Goal: Task Accomplishment & Management: Manage account settings

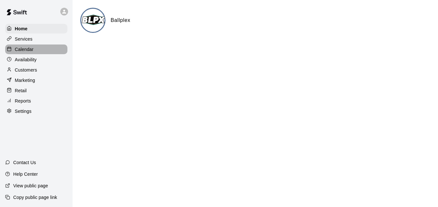
click at [29, 52] on p "Calendar" at bounding box center [24, 49] width 19 height 6
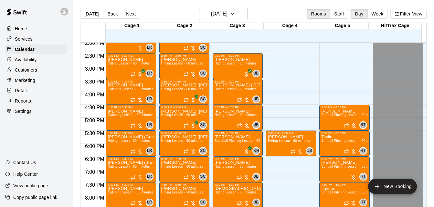
scroll to position [449, 0]
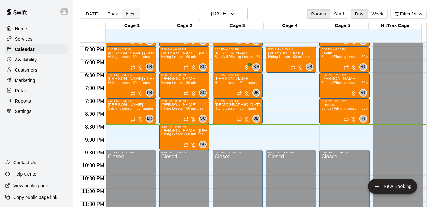
click at [132, 17] on button "Next" at bounding box center [131, 14] width 18 height 10
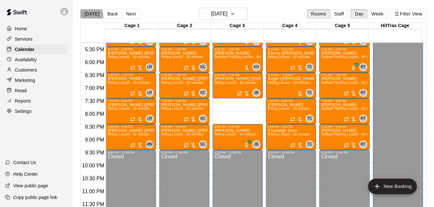
click at [88, 15] on button "[DATE]" at bounding box center [91, 14] width 23 height 10
click at [88, 15] on div "[DATE] Back [DATE][DATE] Rooms Staff Day Week Filter View Cage 1 20 Wed Cage 2 …" at bounding box center [253, 111] width 346 height 207
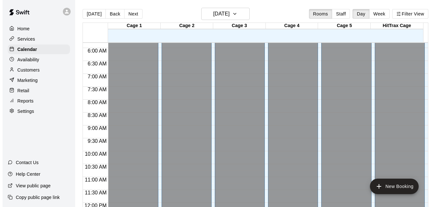
scroll to position [300, 0]
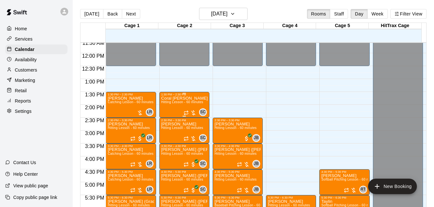
click at [176, 101] on span "Hitting Lesson - 60 minutes" at bounding box center [182, 102] width 42 height 4
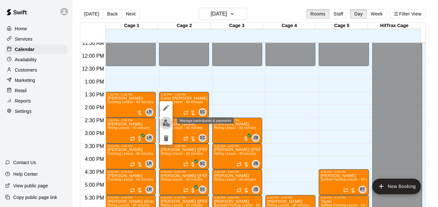
click at [164, 121] on img "edit" at bounding box center [166, 122] width 7 height 7
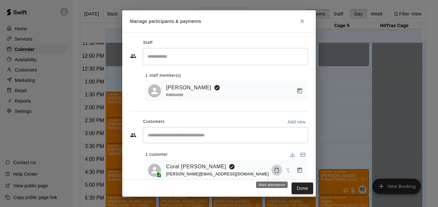
click at [274, 173] on icon "Mark attendance" at bounding box center [277, 171] width 6 height 6
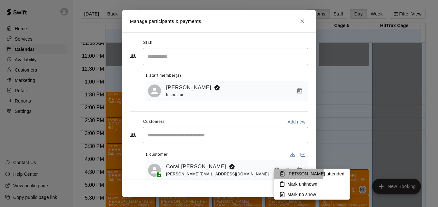
click at [295, 172] on p "[PERSON_NAME] attended" at bounding box center [316, 174] width 57 height 6
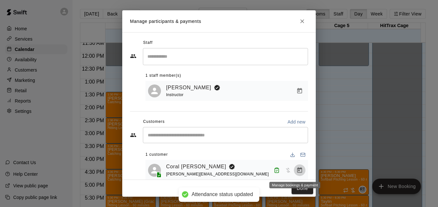
click at [297, 169] on icon "Manage bookings & payment" at bounding box center [300, 170] width 6 height 6
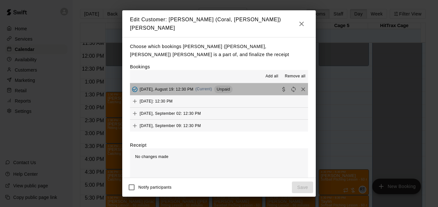
click at [248, 90] on button "[DATE], August 19: 12:30 PM (Current) Unpaid" at bounding box center [219, 89] width 178 height 12
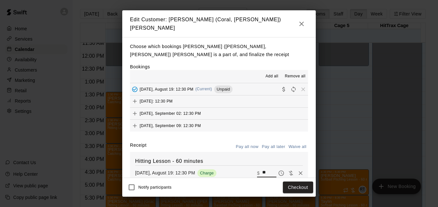
click at [262, 170] on input "**" at bounding box center [269, 173] width 14 height 8
type input "*"
type input "***"
click at [303, 187] on button "Checkout" at bounding box center [298, 188] width 30 height 12
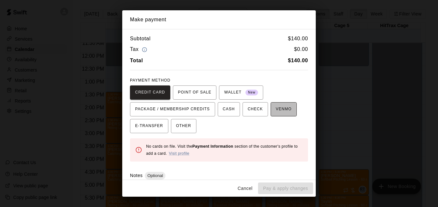
click at [277, 109] on span "VENMO" at bounding box center [284, 109] width 16 height 10
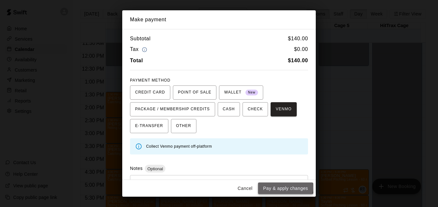
click at [283, 188] on button "Pay & apply changes" at bounding box center [285, 189] width 55 height 12
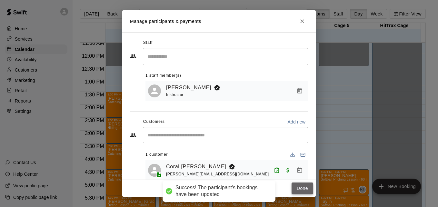
click at [297, 187] on button "Done" at bounding box center [303, 189] width 22 height 12
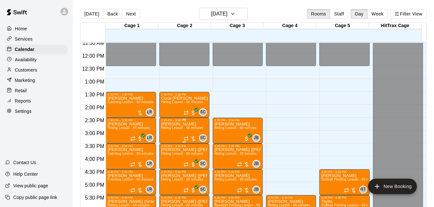
click at [184, 130] on span "Hitting Lesson - 60 minutes" at bounding box center [182, 128] width 42 height 4
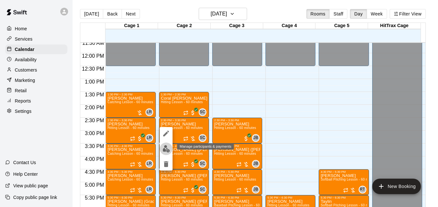
click at [165, 148] on img "edit" at bounding box center [166, 148] width 7 height 7
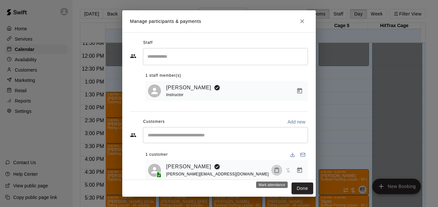
click at [274, 172] on icon "Mark attendance" at bounding box center [277, 171] width 6 height 6
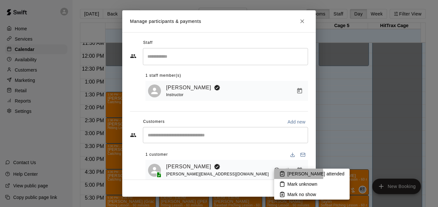
click at [295, 175] on p "[PERSON_NAME] attended" at bounding box center [316, 174] width 57 height 6
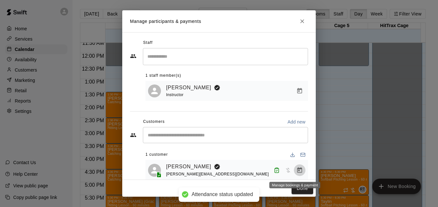
click at [297, 169] on icon "Manage bookings & payment" at bounding box center [300, 170] width 6 height 6
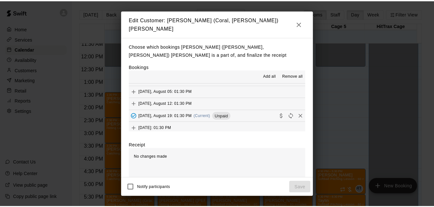
scroll to position [65, 0]
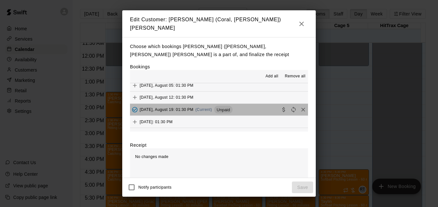
click at [240, 107] on button "[DATE], August 19: 01:30 PM (Current) Unpaid" at bounding box center [219, 110] width 178 height 12
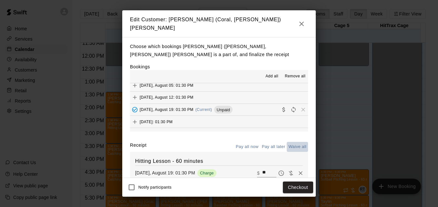
click at [292, 144] on button "Waive all" at bounding box center [297, 147] width 21 height 10
type input "*"
click at [303, 189] on button "Save" at bounding box center [302, 188] width 21 height 12
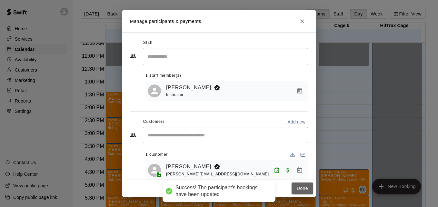
click at [303, 189] on button "Done" at bounding box center [303, 189] width 22 height 12
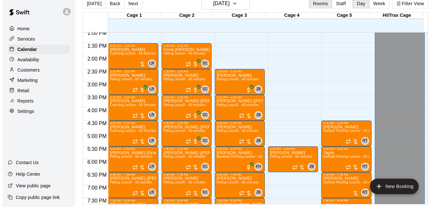
scroll to position [338, 0]
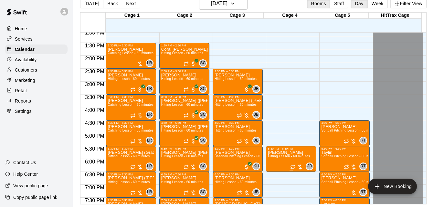
click at [287, 157] on span "Hitting Lesson - 60 minutes" at bounding box center [289, 157] width 42 height 4
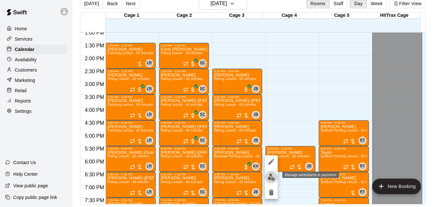
click at [273, 178] on img "edit" at bounding box center [271, 177] width 7 height 7
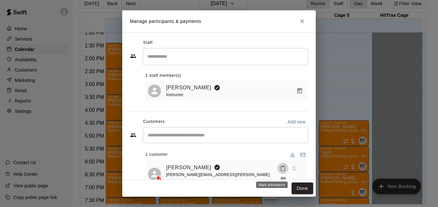
click at [280, 171] on icon "Mark attendance" at bounding box center [283, 169] width 6 height 6
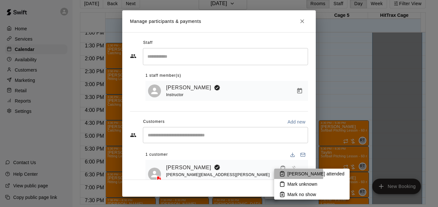
click at [298, 174] on p "[PERSON_NAME] attended" at bounding box center [316, 174] width 57 height 6
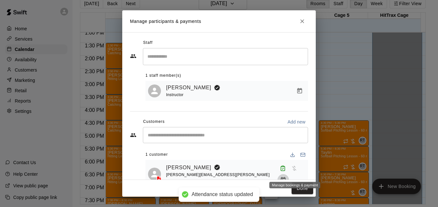
click at [287, 177] on icon "Manage bookings & payment" at bounding box center [283, 180] width 6 height 6
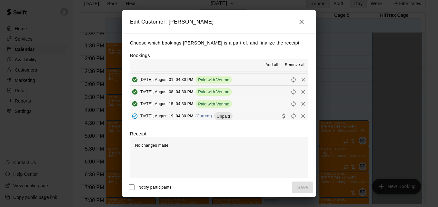
scroll to position [61, 0]
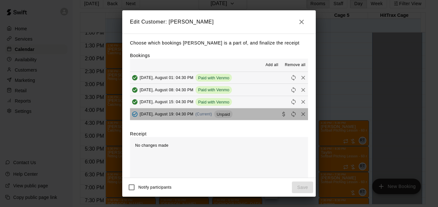
click at [262, 114] on button "[DATE], August 19: 04:30 PM (Current) Unpaid" at bounding box center [219, 114] width 178 height 12
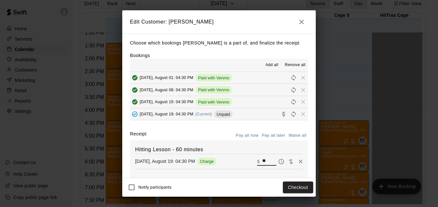
click at [262, 163] on input "**" at bounding box center [269, 162] width 14 height 8
type input "**"
click at [294, 188] on button "Checkout" at bounding box center [298, 188] width 30 height 12
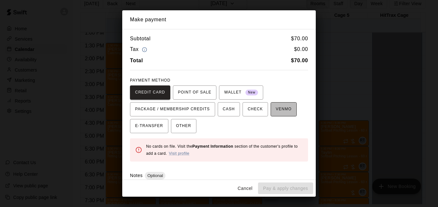
click at [281, 111] on span "VENMO" at bounding box center [284, 109] width 16 height 10
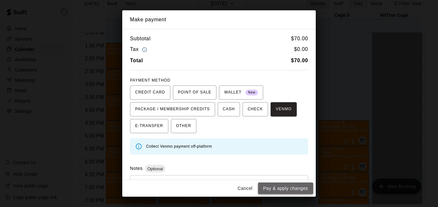
click at [287, 189] on button "Pay & apply changes" at bounding box center [285, 189] width 55 height 12
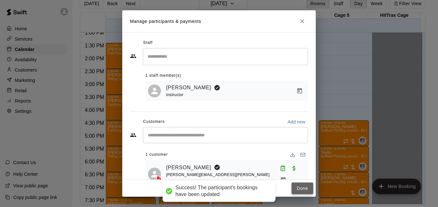
click at [300, 187] on button "Done" at bounding box center [303, 189] width 22 height 12
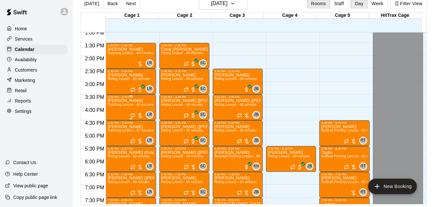
click at [124, 106] on span "Catching Lesson - 60 minutes" at bounding box center [131, 105] width 46 height 4
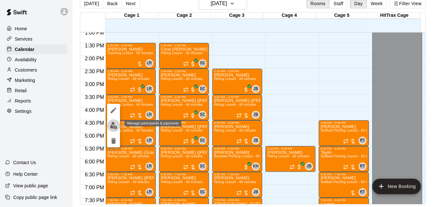
click at [116, 128] on img "edit" at bounding box center [113, 125] width 7 height 7
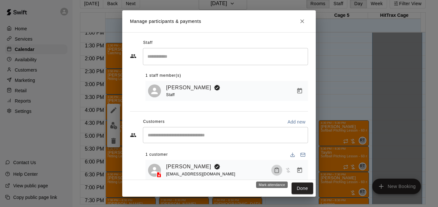
click at [274, 172] on icon "Mark attendance" at bounding box center [277, 171] width 6 height 6
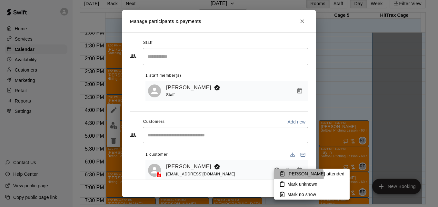
click at [292, 176] on p "[PERSON_NAME] attended" at bounding box center [316, 174] width 57 height 6
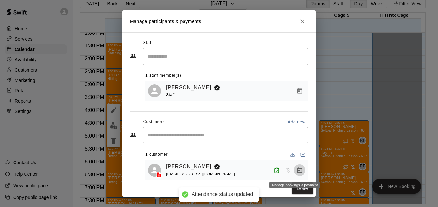
click at [299, 174] on button "Manage bookings & payment" at bounding box center [300, 171] width 12 height 12
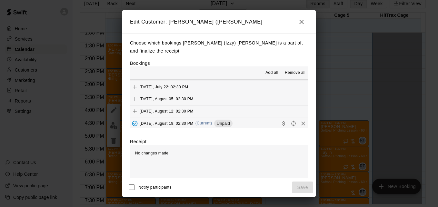
scroll to position [65, 0]
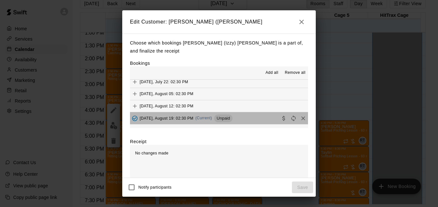
click at [261, 117] on button "[DATE], August 19: 02:30 PM (Current) Unpaid" at bounding box center [219, 118] width 178 height 12
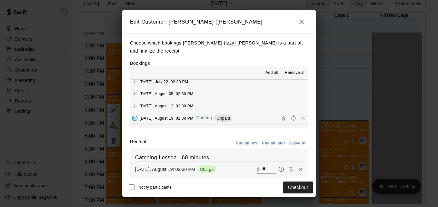
click at [263, 170] on input "**" at bounding box center [269, 169] width 14 height 8
type input "*"
type input "**"
click at [288, 184] on button "Checkout" at bounding box center [298, 188] width 30 height 12
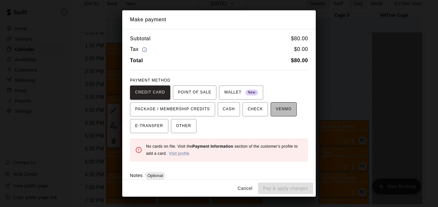
click at [276, 112] on span "VENMO" at bounding box center [284, 109] width 16 height 10
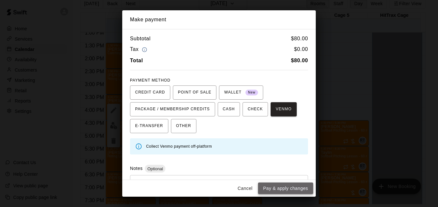
click at [294, 186] on button "Pay & apply changes" at bounding box center [285, 189] width 55 height 12
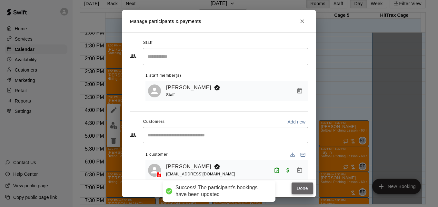
click at [302, 189] on button "Done" at bounding box center [303, 189] width 22 height 12
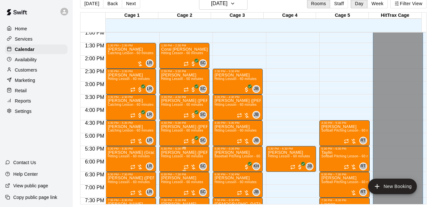
click at [181, 157] on span "Hitting Lesson - 60 minutes" at bounding box center [182, 157] width 42 height 4
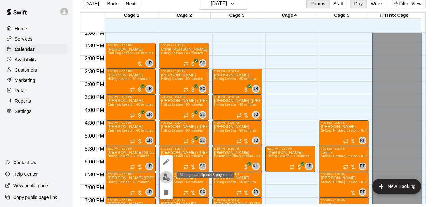
click at [167, 179] on img "edit" at bounding box center [166, 177] width 7 height 7
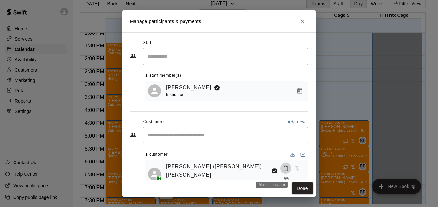
click at [283, 171] on icon "Mark attendance" at bounding box center [286, 169] width 6 height 6
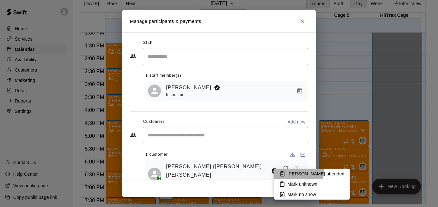
click at [297, 172] on p "[PERSON_NAME] attended" at bounding box center [316, 174] width 57 height 6
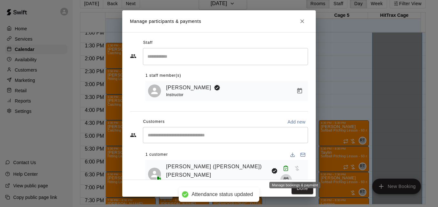
click at [289, 177] on icon "Manage bookings & payment" at bounding box center [286, 179] width 5 height 5
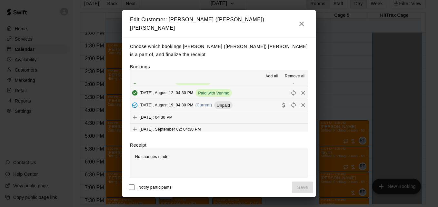
scroll to position [155, 0]
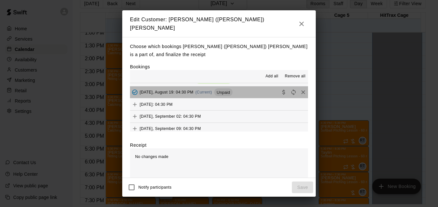
click at [263, 91] on button "[DATE], August 19: 04:30 PM (Current) Unpaid" at bounding box center [219, 93] width 178 height 12
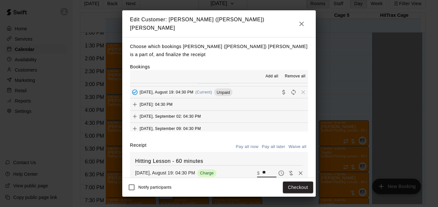
click at [262, 174] on input "**" at bounding box center [269, 173] width 14 height 8
type input "**"
click at [295, 186] on button "Checkout" at bounding box center [298, 188] width 30 height 12
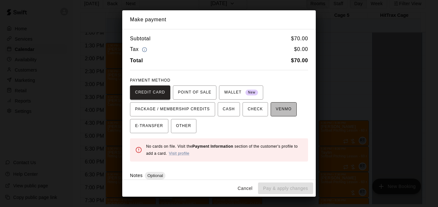
click at [283, 108] on span "VENMO" at bounding box center [284, 109] width 16 height 10
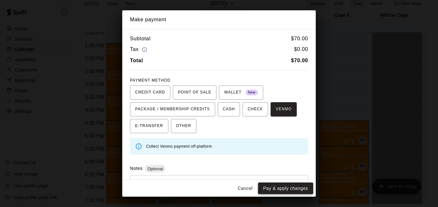
click at [284, 190] on button "Pay & apply changes" at bounding box center [285, 189] width 55 height 12
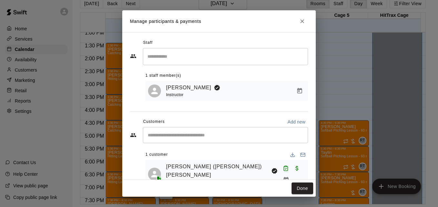
click at [292, 190] on div "Done" at bounding box center [219, 188] width 194 height 17
click at [295, 191] on button "Done" at bounding box center [303, 189] width 22 height 12
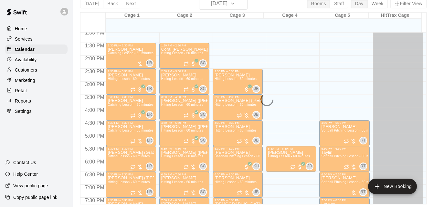
click at [128, 153] on p "[PERSON_NAME] (Gracen) [PERSON_NAME]" at bounding box center [131, 153] width 46 height 0
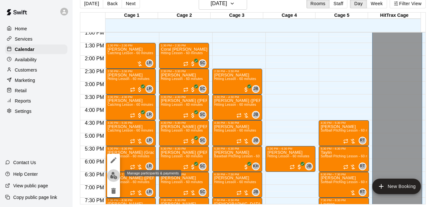
click at [115, 177] on img "edit" at bounding box center [113, 175] width 7 height 7
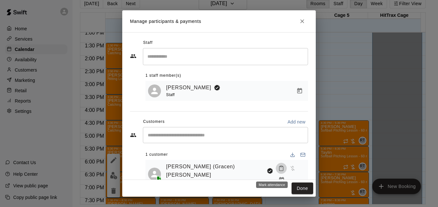
click at [279, 171] on icon "Mark attendance" at bounding box center [282, 169] width 6 height 6
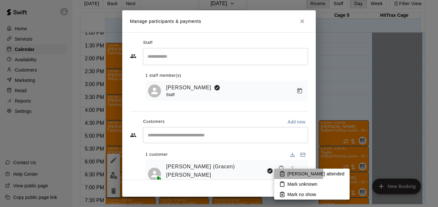
click at [291, 173] on p "[PERSON_NAME] attended" at bounding box center [316, 174] width 57 height 6
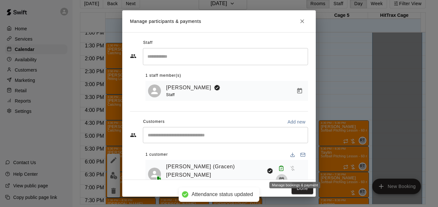
click at [285, 177] on icon "Manage bookings & payment" at bounding box center [282, 180] width 6 height 6
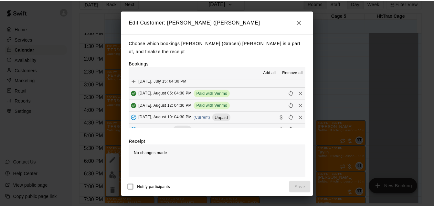
scroll to position [85, 0]
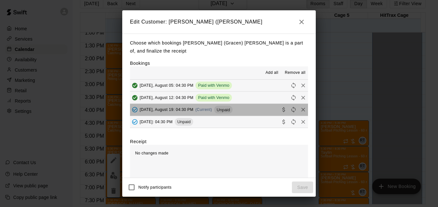
click at [250, 114] on button "[DATE], August 19: 04:30 PM (Current) Unpaid" at bounding box center [219, 110] width 178 height 12
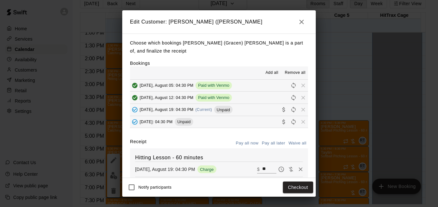
click at [263, 170] on input "**" at bounding box center [269, 169] width 14 height 8
type input "*"
type input "**"
click at [290, 184] on button "Checkout" at bounding box center [298, 188] width 30 height 12
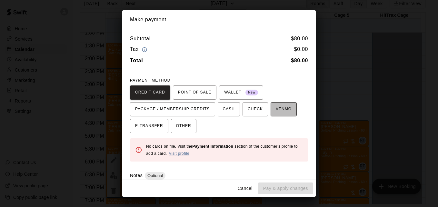
click at [278, 111] on span "VENMO" at bounding box center [284, 109] width 16 height 10
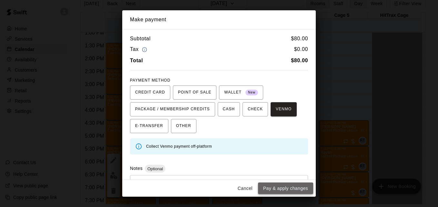
click at [286, 190] on button "Pay & apply changes" at bounding box center [285, 189] width 55 height 12
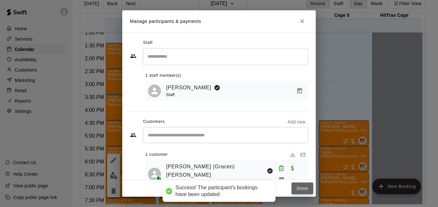
click at [301, 186] on button "Done" at bounding box center [303, 189] width 22 height 12
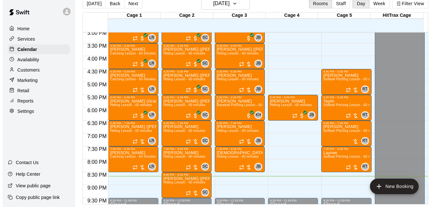
scroll to position [403, 0]
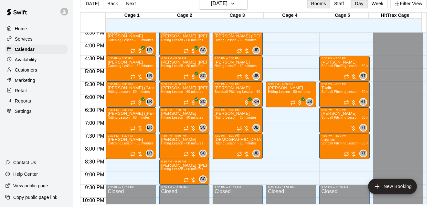
click at [227, 144] on span "Hitting Lesson - 60 minutes" at bounding box center [235, 144] width 42 height 4
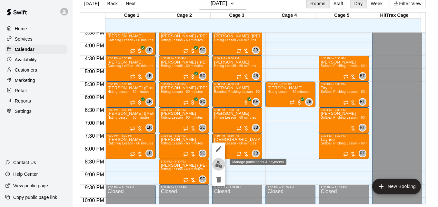
click at [217, 166] on img "edit" at bounding box center [218, 164] width 7 height 7
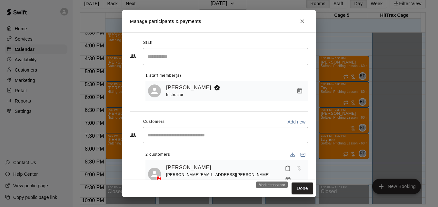
click at [285, 171] on icon "Mark attendance" at bounding box center [288, 169] width 6 height 6
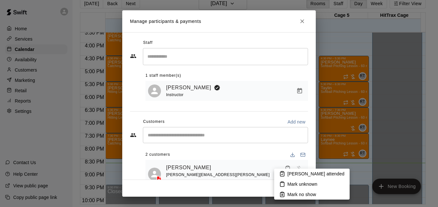
click at [291, 174] on p "[PERSON_NAME] attended" at bounding box center [316, 174] width 57 height 6
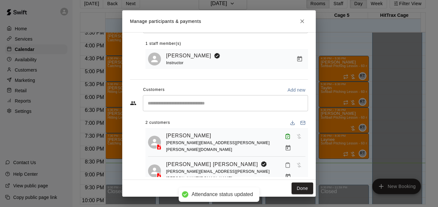
scroll to position [37, 0]
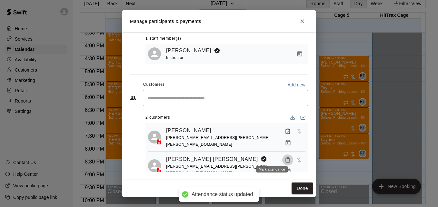
click at [285, 157] on icon "Mark attendance" at bounding box center [288, 160] width 6 height 6
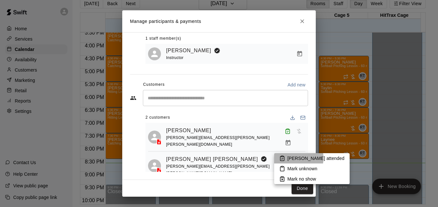
click at [292, 158] on p "[PERSON_NAME] attended" at bounding box center [316, 158] width 57 height 6
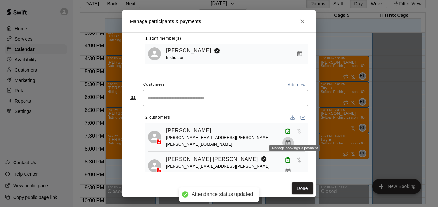
click at [292, 140] on icon "Manage bookings & payment" at bounding box center [288, 143] width 6 height 6
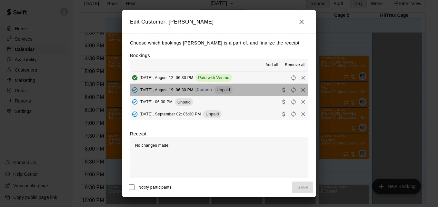
click at [248, 91] on button "[DATE], August 19: 06:30 PM (Current) Unpaid" at bounding box center [219, 90] width 178 height 12
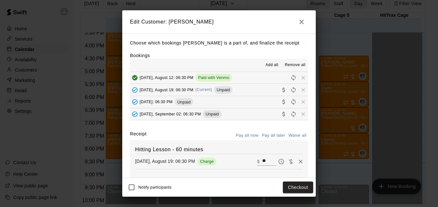
click at [262, 161] on input "**" at bounding box center [269, 162] width 14 height 8
type input "*"
type input "**"
click at [305, 189] on button "Checkout" at bounding box center [298, 188] width 30 height 12
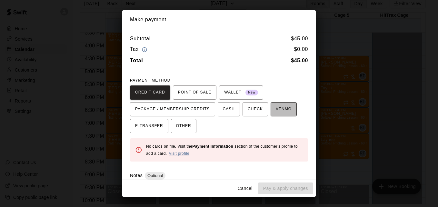
click at [284, 114] on span "VENMO" at bounding box center [284, 109] width 16 height 10
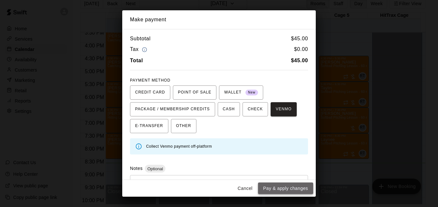
click at [286, 185] on button "Pay & apply changes" at bounding box center [285, 189] width 55 height 12
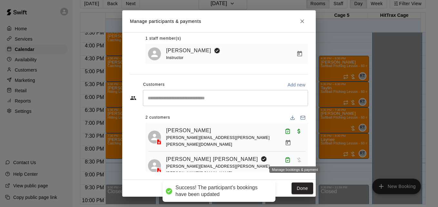
click at [291, 166] on button "Manage bookings & payment" at bounding box center [289, 172] width 12 height 12
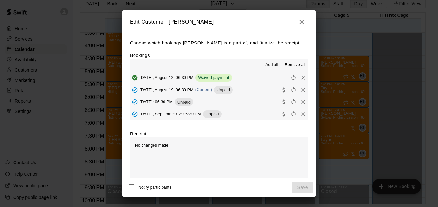
click at [245, 89] on button "[DATE], August 19: 06:30 PM (Current) Unpaid" at bounding box center [219, 90] width 178 height 12
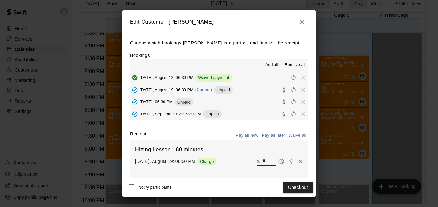
click at [262, 162] on input "**" at bounding box center [269, 162] width 14 height 8
type input "*"
type input "**"
click at [300, 189] on button "Checkout" at bounding box center [298, 188] width 30 height 12
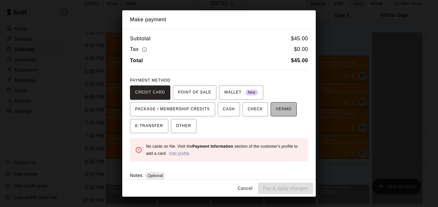
click at [284, 114] on span "VENMO" at bounding box center [284, 109] width 16 height 10
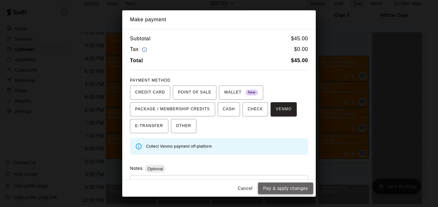
click at [298, 191] on button "Pay & apply changes" at bounding box center [285, 189] width 55 height 12
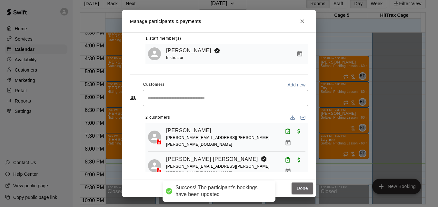
click at [298, 191] on button "Done" at bounding box center [303, 189] width 22 height 12
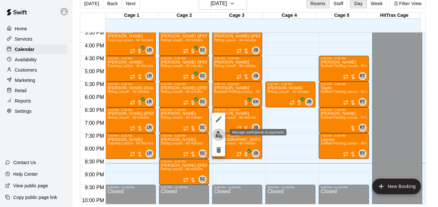
click at [219, 136] on img "edit" at bounding box center [218, 134] width 7 height 7
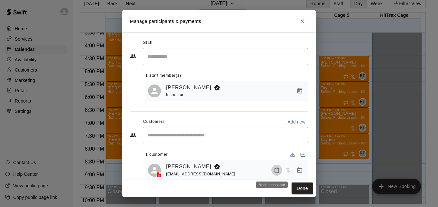
click at [274, 173] on icon "Mark attendance" at bounding box center [277, 171] width 6 height 6
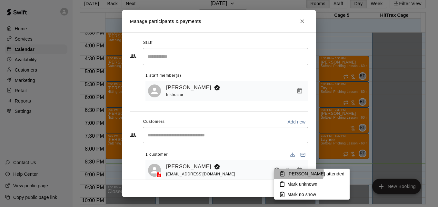
click at [298, 173] on p "[PERSON_NAME] attended" at bounding box center [316, 174] width 57 height 6
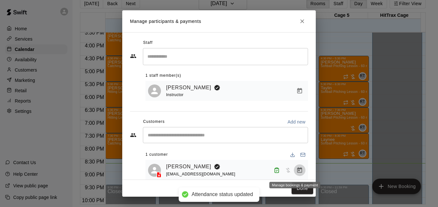
click at [298, 170] on icon "Manage bookings & payment" at bounding box center [300, 169] width 5 height 5
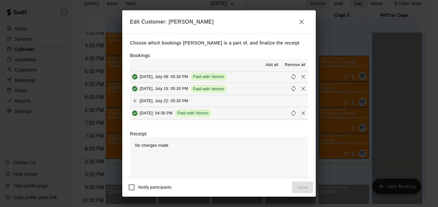
scroll to position [52, 0]
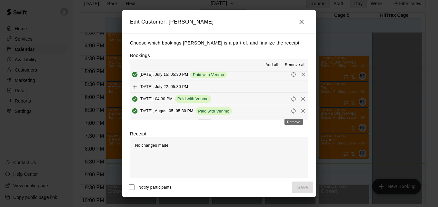
click at [302, 118] on div "Remove" at bounding box center [294, 120] width 20 height 12
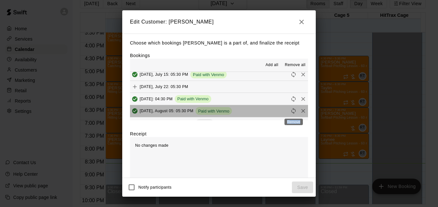
click at [302, 118] on div "Remove" at bounding box center [294, 120] width 20 height 12
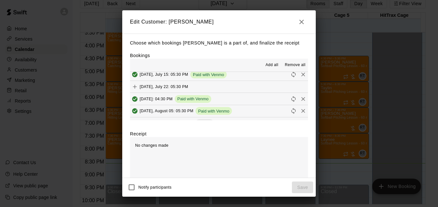
drag, startPoint x: 302, startPoint y: 118, endPoint x: 291, endPoint y: 130, distance: 15.6
click at [291, 130] on div "Choose which bookings [PERSON_NAME] is a part of, and finalize the receipt Book…" at bounding box center [219, 106] width 194 height 145
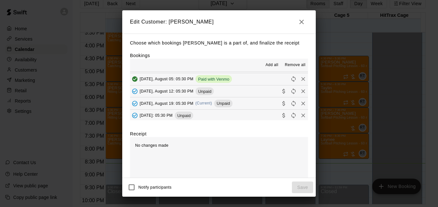
scroll to position [85, 0]
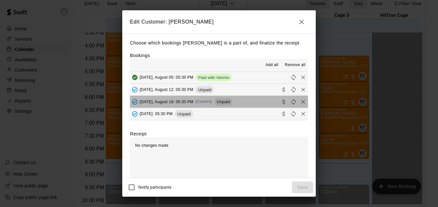
click at [262, 102] on button "[DATE], August 19: 05:30 PM (Current) Unpaid" at bounding box center [219, 102] width 178 height 12
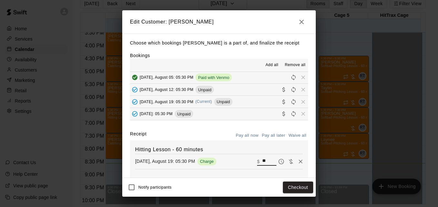
click at [262, 165] on input "**" at bounding box center [269, 162] width 14 height 8
type input "**"
click at [293, 190] on button "Checkout" at bounding box center [298, 188] width 30 height 12
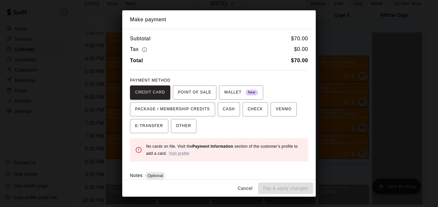
click at [293, 190] on div "Cancel Pay & apply changes" at bounding box center [219, 188] width 194 height 17
click at [276, 113] on span "VENMO" at bounding box center [284, 109] width 16 height 10
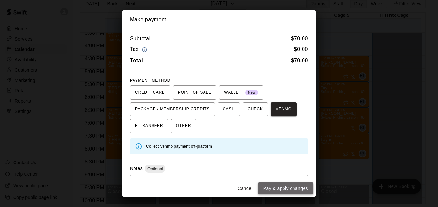
click at [286, 189] on button "Pay & apply changes" at bounding box center [285, 189] width 55 height 12
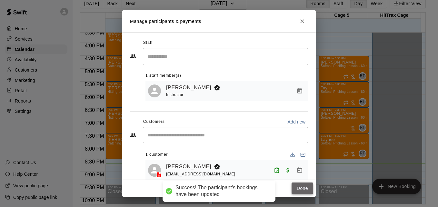
click at [306, 189] on button "Done" at bounding box center [303, 189] width 22 height 12
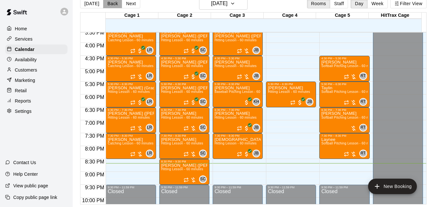
click at [109, 3] on button "Back" at bounding box center [112, 4] width 19 height 10
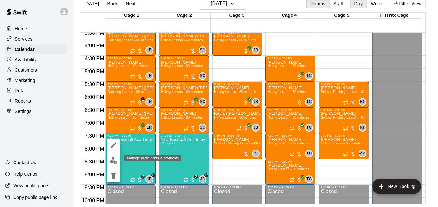
click at [118, 160] on button "edit" at bounding box center [113, 160] width 13 height 13
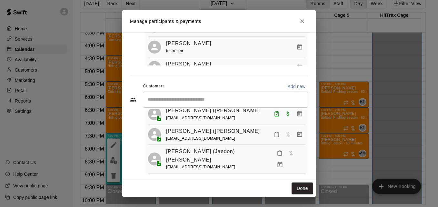
scroll to position [104, 0]
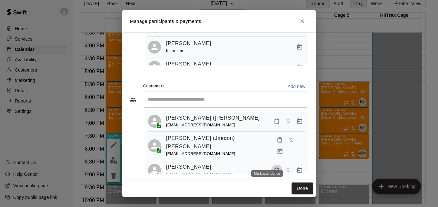
click at [274, 168] on icon "Mark attendance" at bounding box center [277, 171] width 6 height 6
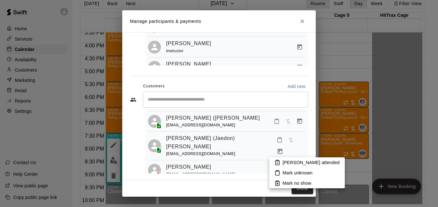
click at [291, 160] on p "[PERSON_NAME] attended" at bounding box center [311, 163] width 57 height 6
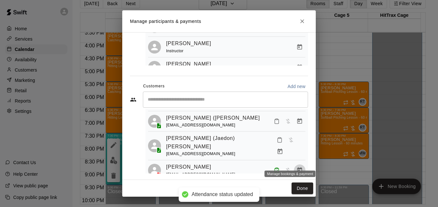
click at [298, 168] on icon "Manage bookings & payment" at bounding box center [300, 170] width 5 height 5
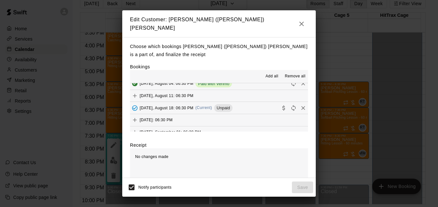
scroll to position [116, 0]
click at [252, 104] on div "Edit Customer: [PERSON_NAME] ([PERSON_NAME]) [PERSON_NAME] which bookings [PERS…" at bounding box center [219, 103] width 194 height 187
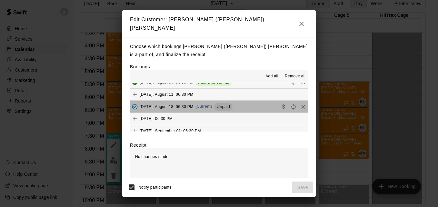
click at [252, 104] on button "[DATE], August 18: 06:30 PM (Current) Unpaid" at bounding box center [219, 107] width 178 height 12
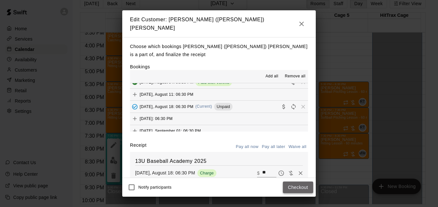
click at [293, 185] on button "Checkout" at bounding box center [298, 188] width 30 height 12
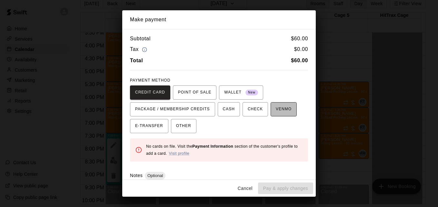
click at [276, 110] on span "VENMO" at bounding box center [284, 109] width 16 height 10
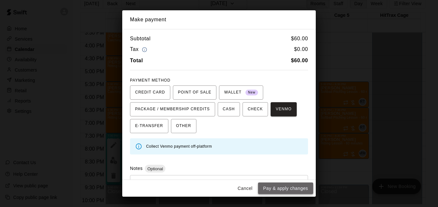
click at [296, 187] on button "Pay & apply changes" at bounding box center [285, 189] width 55 height 12
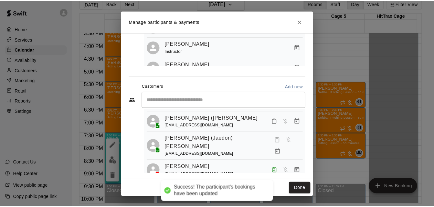
scroll to position [0, 0]
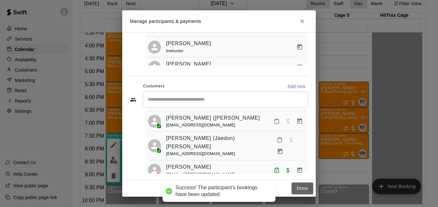
click at [296, 187] on button "Done" at bounding box center [303, 189] width 22 height 12
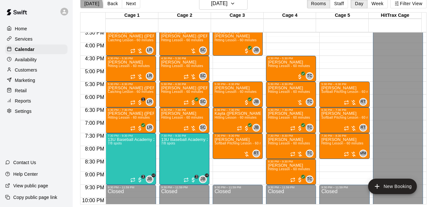
click at [87, 5] on button "[DATE]" at bounding box center [91, 4] width 23 height 10
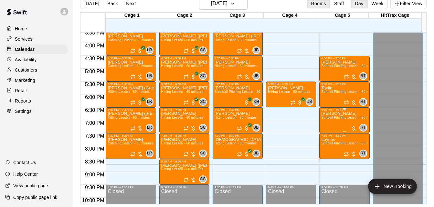
click at [333, 119] on span "Softball Pitching Lesson - 60 minutes" at bounding box center [349, 118] width 57 height 4
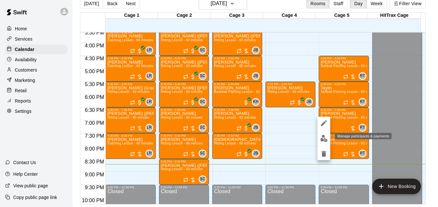
click at [320, 142] on button "edit" at bounding box center [324, 138] width 13 height 13
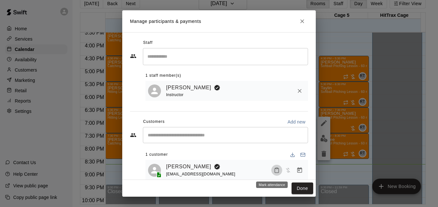
click at [274, 173] on icon "Mark attendance" at bounding box center [277, 171] width 6 height 6
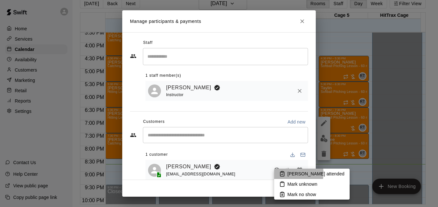
click at [290, 173] on p "[PERSON_NAME] attended" at bounding box center [316, 174] width 57 height 6
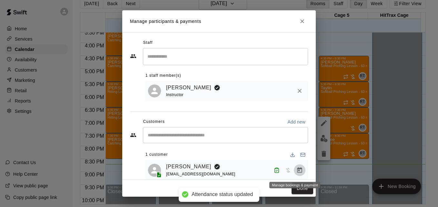
click at [298, 171] on icon "Manage bookings & payment" at bounding box center [300, 169] width 5 height 5
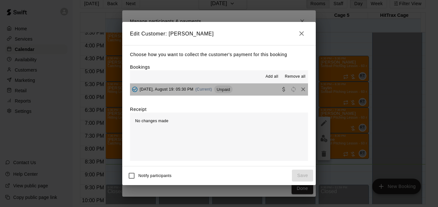
click at [252, 90] on button "[DATE], August 19: 05:30 PM (Current) Unpaid" at bounding box center [219, 90] width 178 height 12
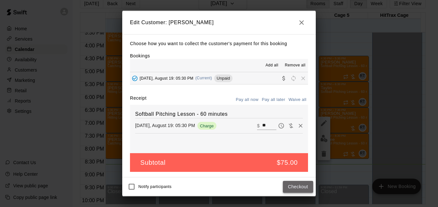
click at [305, 184] on button "Checkout" at bounding box center [298, 187] width 30 height 12
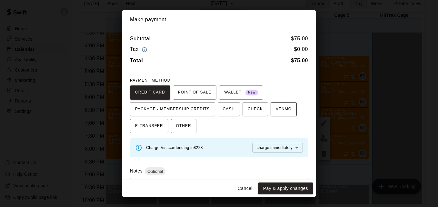
click at [271, 108] on button "VENMO" at bounding box center [284, 109] width 26 height 14
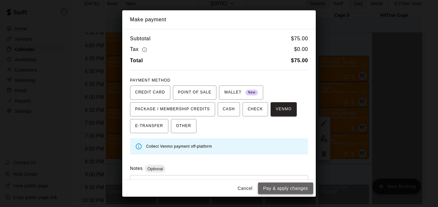
click at [299, 189] on button "Pay & apply changes" at bounding box center [285, 189] width 55 height 12
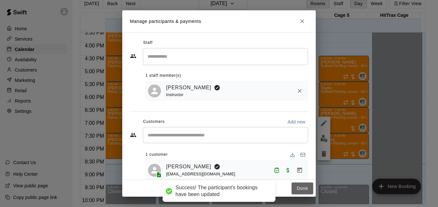
click at [299, 189] on button "Done" at bounding box center [303, 189] width 22 height 12
